Goal: Find specific page/section: Find specific page/section

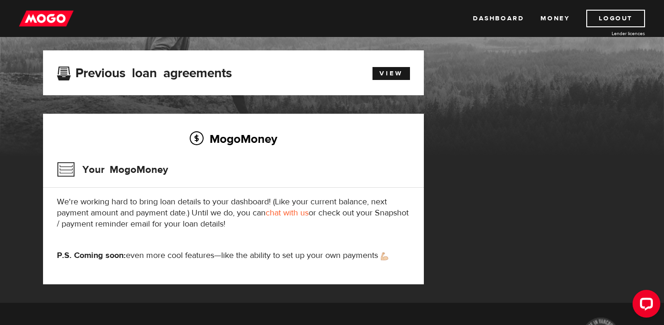
scroll to position [54, 0]
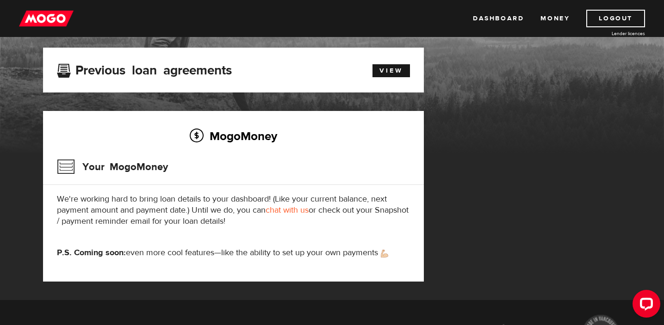
click at [289, 210] on link "chat with us" at bounding box center [287, 210] width 43 height 11
click at [513, 16] on link "Dashboard" at bounding box center [498, 19] width 51 height 18
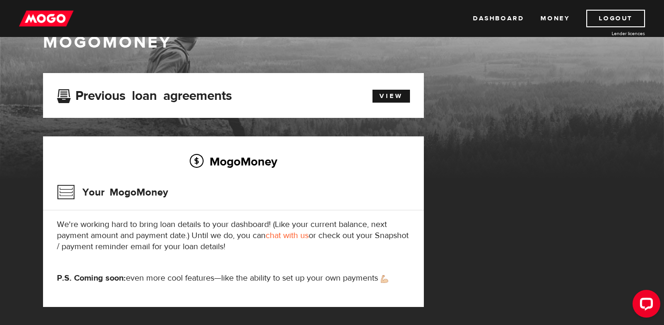
scroll to position [27, 0]
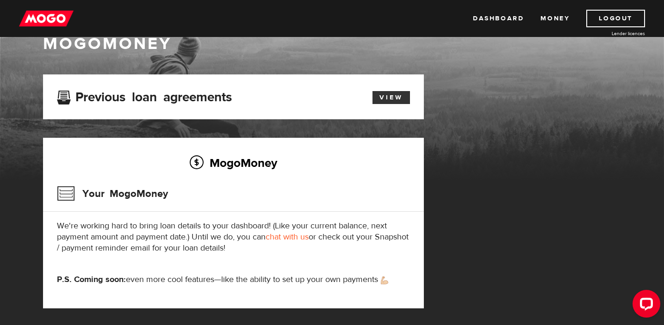
click at [389, 103] on link "View" at bounding box center [390, 97] width 37 height 13
